Goal: Transaction & Acquisition: Purchase product/service

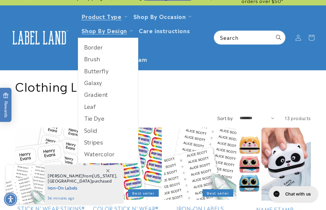
scroll to position [6, 0]
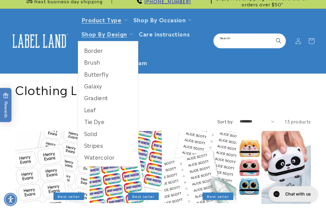
click at [241, 41] on input "Search" at bounding box center [249, 41] width 71 height 14
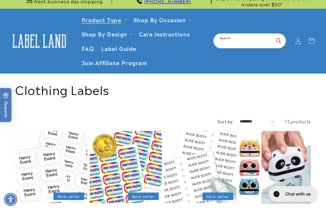
scroll to position [6, 0]
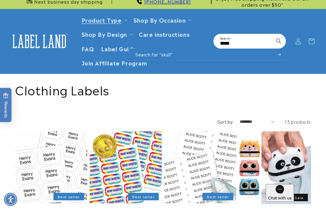
type input "*****"
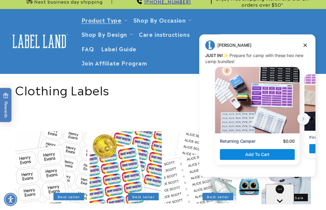
scroll to position [53, 0]
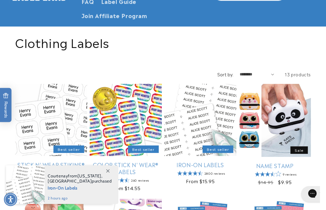
click at [302, 69] on div "**********" at bounding box center [163, 73] width 296 height 11
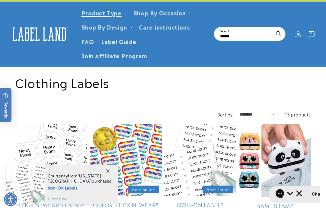
scroll to position [0, 0]
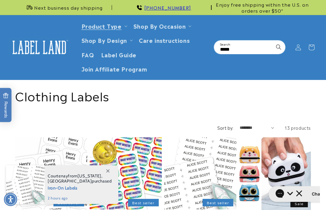
click at [297, 48] on icon at bounding box center [298, 47] width 6 height 6
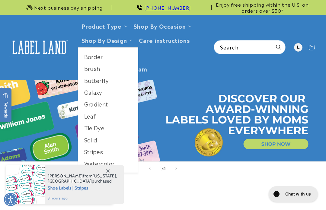
click at [113, 40] on link "Shop By Design" at bounding box center [105, 40] width 46 height 8
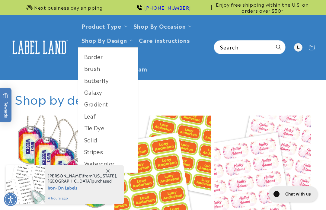
click at [92, 94] on link "Galaxy" at bounding box center [108, 92] width 60 height 12
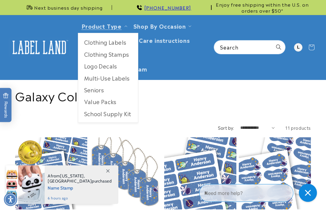
click at [118, 25] on link "Product Type" at bounding box center [102, 26] width 40 height 8
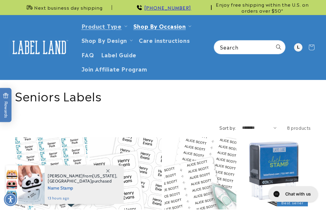
click at [158, 28] on ul "Camp Daycare School Seniors Household [GEOGRAPHIC_DATA] [GEOGRAPHIC_DATA]" at bounding box center [162, 73] width 64 height 90
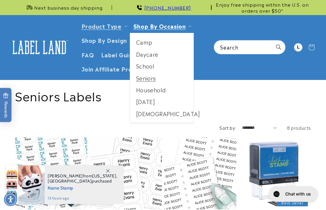
click at [142, 66] on link "School" at bounding box center [162, 66] width 64 height 12
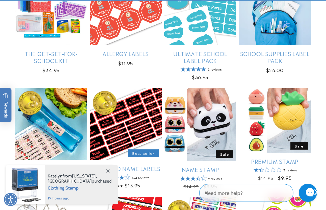
scroll to position [177, 0]
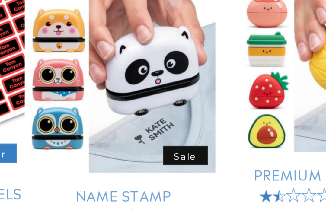
click at [164, 153] on link "Name Stamp" at bounding box center [200, 156] width 72 height 7
